Goal: Information Seeking & Learning: Check status

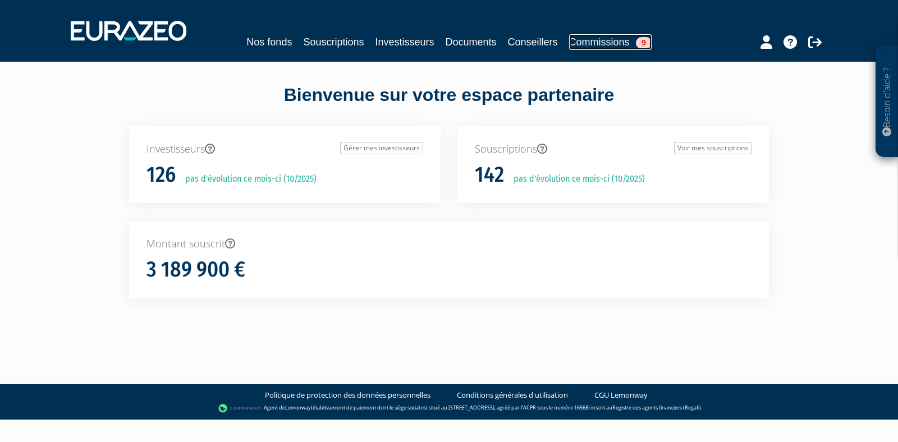
click at [606, 38] on link "Commissions 9" at bounding box center [610, 42] width 82 height 16
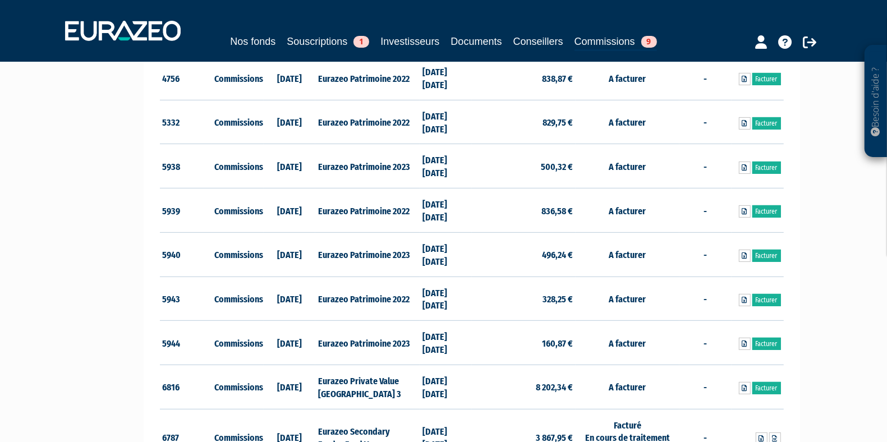
scroll to position [285, 0]
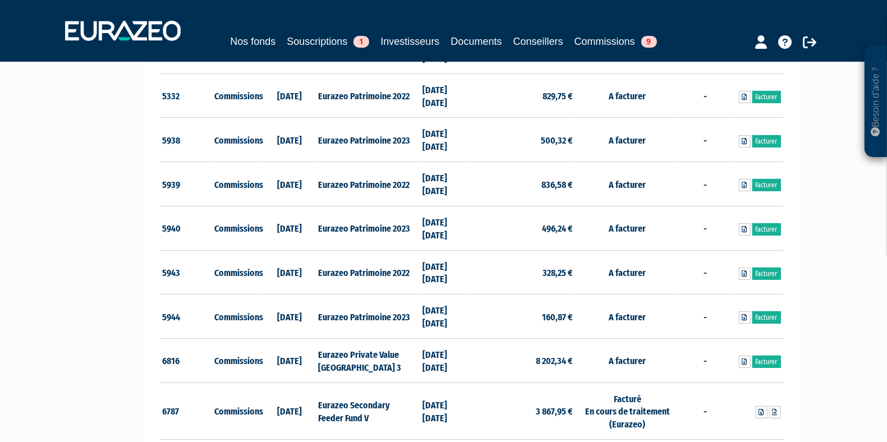
drag, startPoint x: 435, startPoint y: 180, endPoint x: 466, endPoint y: 233, distance: 61.6
click at [466, 233] on td "[DATE] [DATE]" at bounding box center [446, 228] width 52 height 44
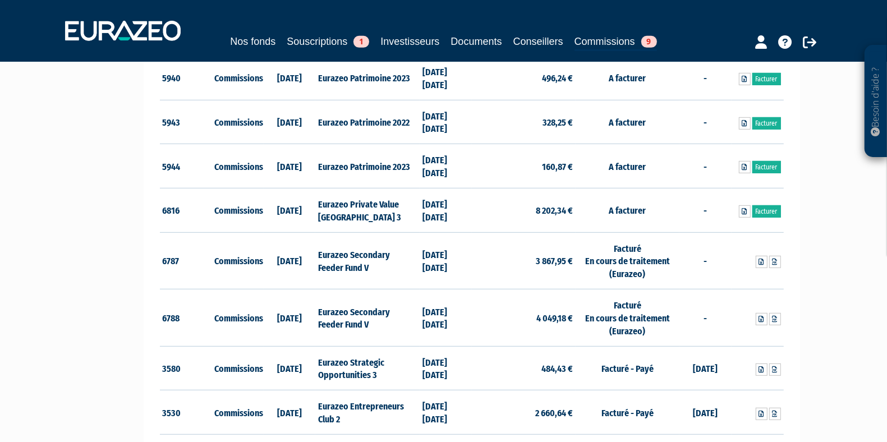
scroll to position [439, 0]
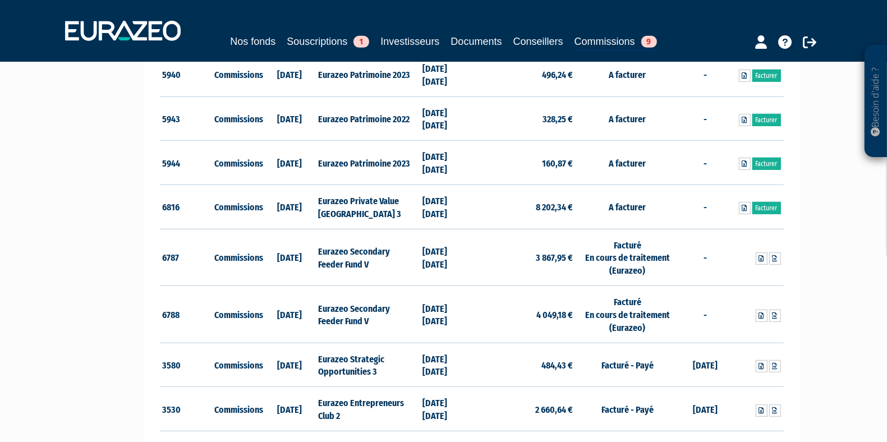
drag, startPoint x: 458, startPoint y: 216, endPoint x: 434, endPoint y: 203, distance: 27.6
click at [434, 203] on td "[DATE] [DATE]" at bounding box center [446, 207] width 52 height 44
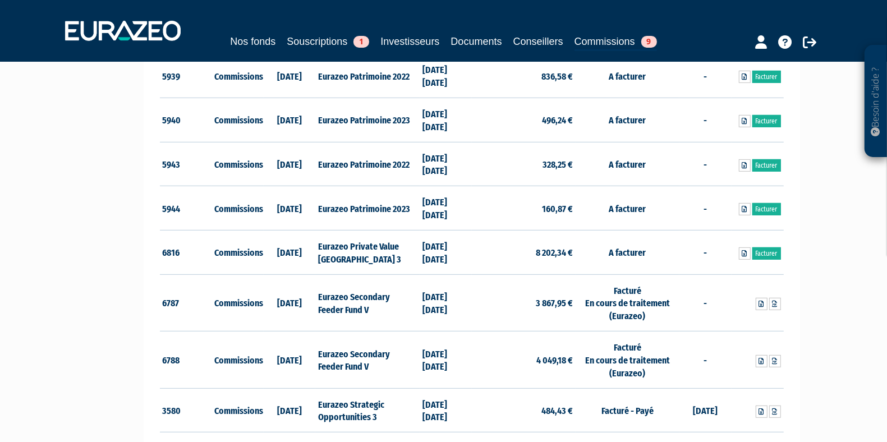
scroll to position [393, 0]
